Goal: Find specific page/section: Find specific page/section

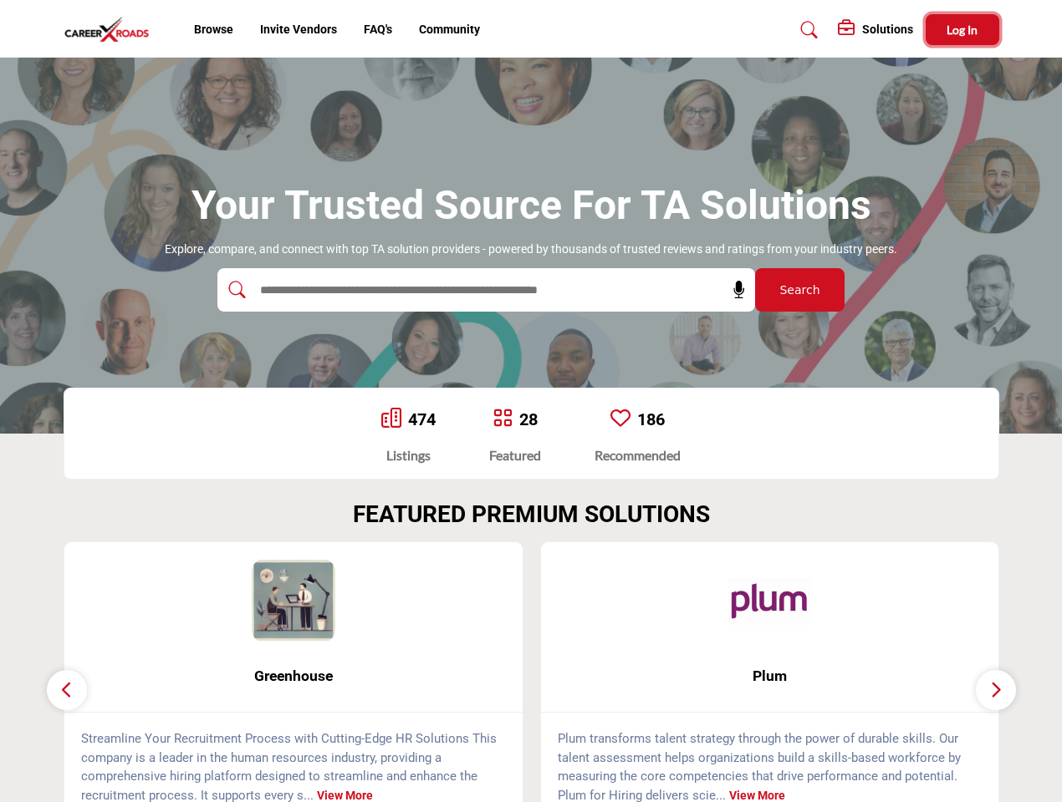
click at [962, 29] on span "Log In" at bounding box center [961, 30] width 31 height 14
click at [733, 290] on icon at bounding box center [739, 290] width 17 height 17
click at [531, 672] on div "Plum ... View More" at bounding box center [769, 683] width 477 height 282
type input "**********"
click at [293, 676] on span "Greenhouse" at bounding box center [293, 676] width 408 height 22
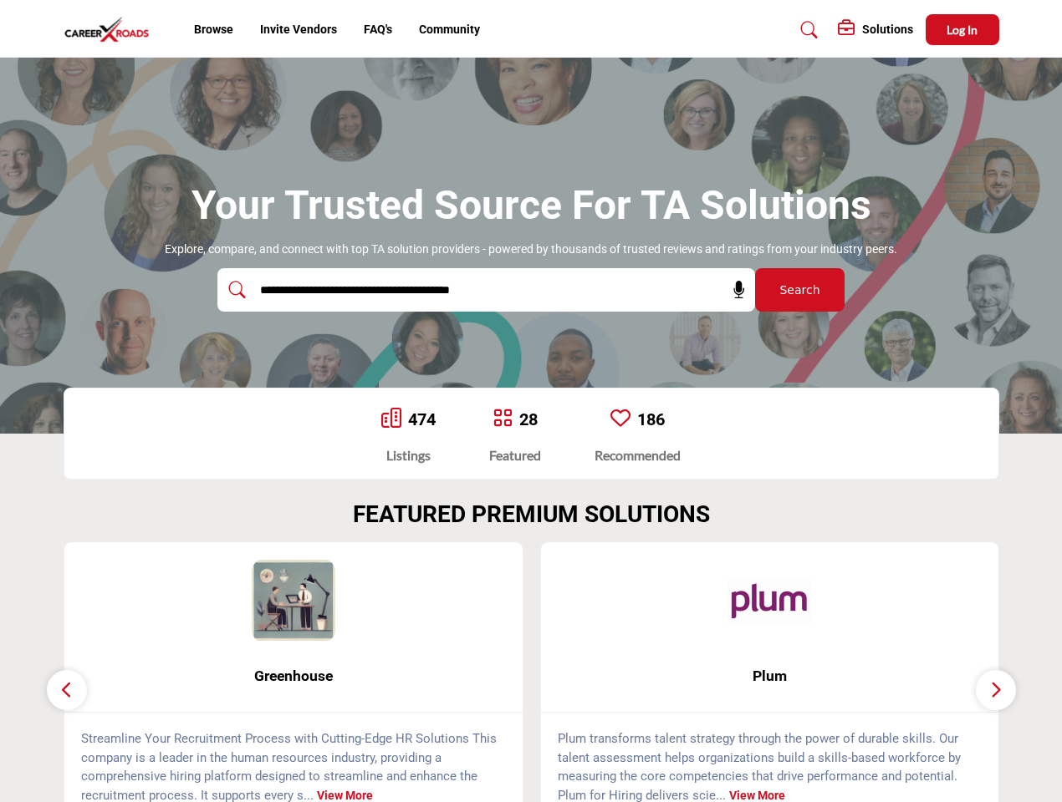
click at [770, 676] on span "Plum" at bounding box center [770, 676] width 408 height 22
click at [67, 690] on icon "button" at bounding box center [66, 690] width 13 height 21
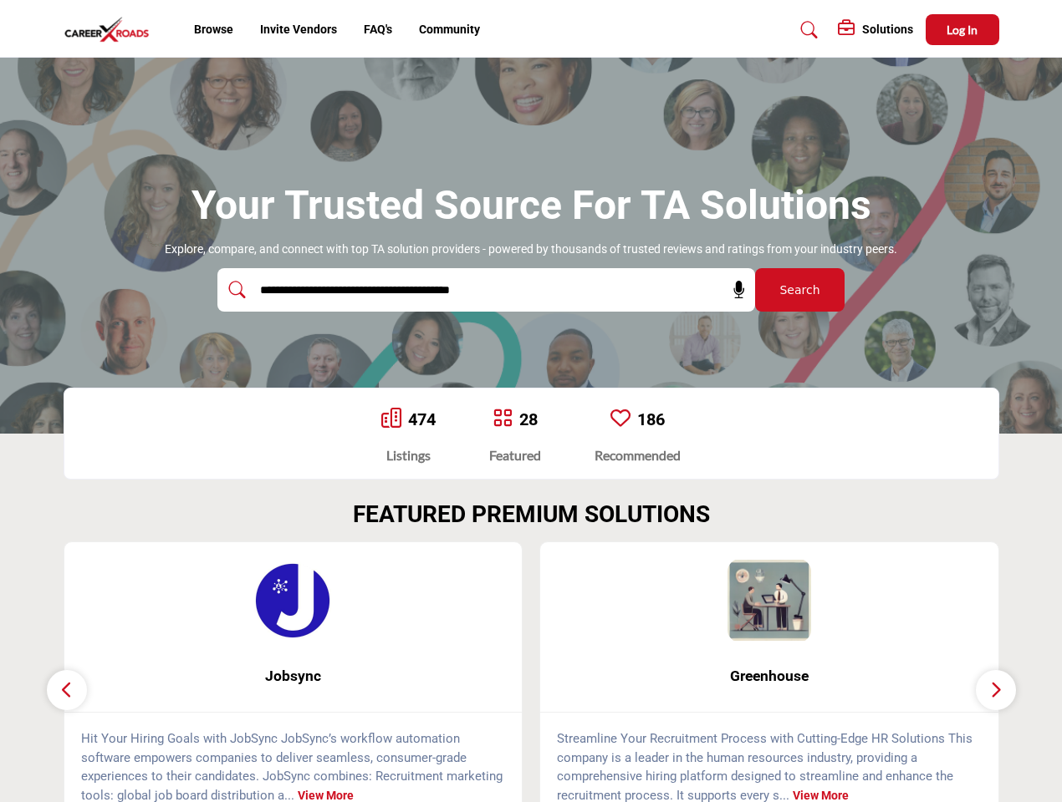
click at [996, 690] on icon "button" at bounding box center [995, 690] width 13 height 21
